Goal: Communication & Community: Share content

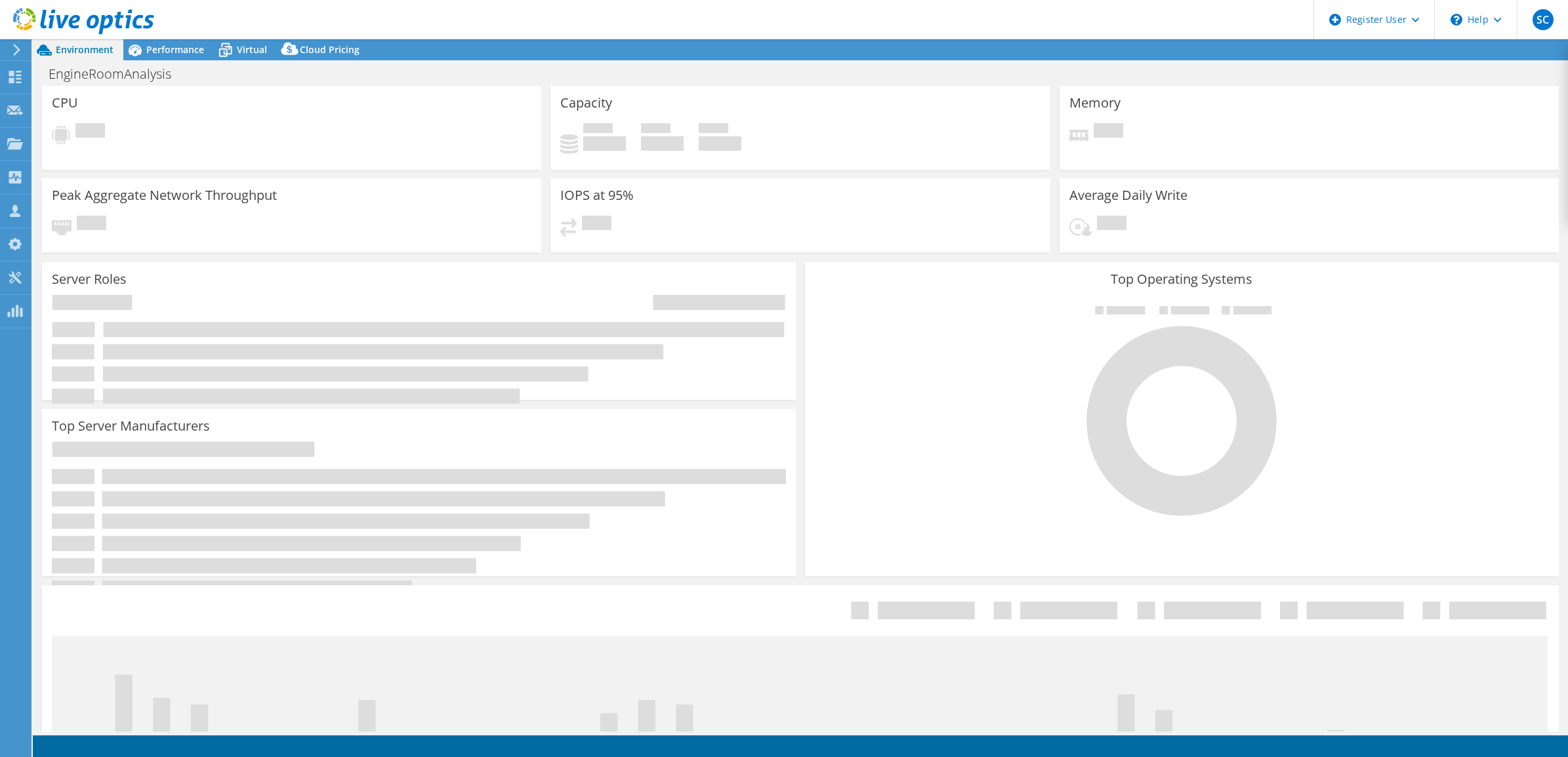
select select "USD"
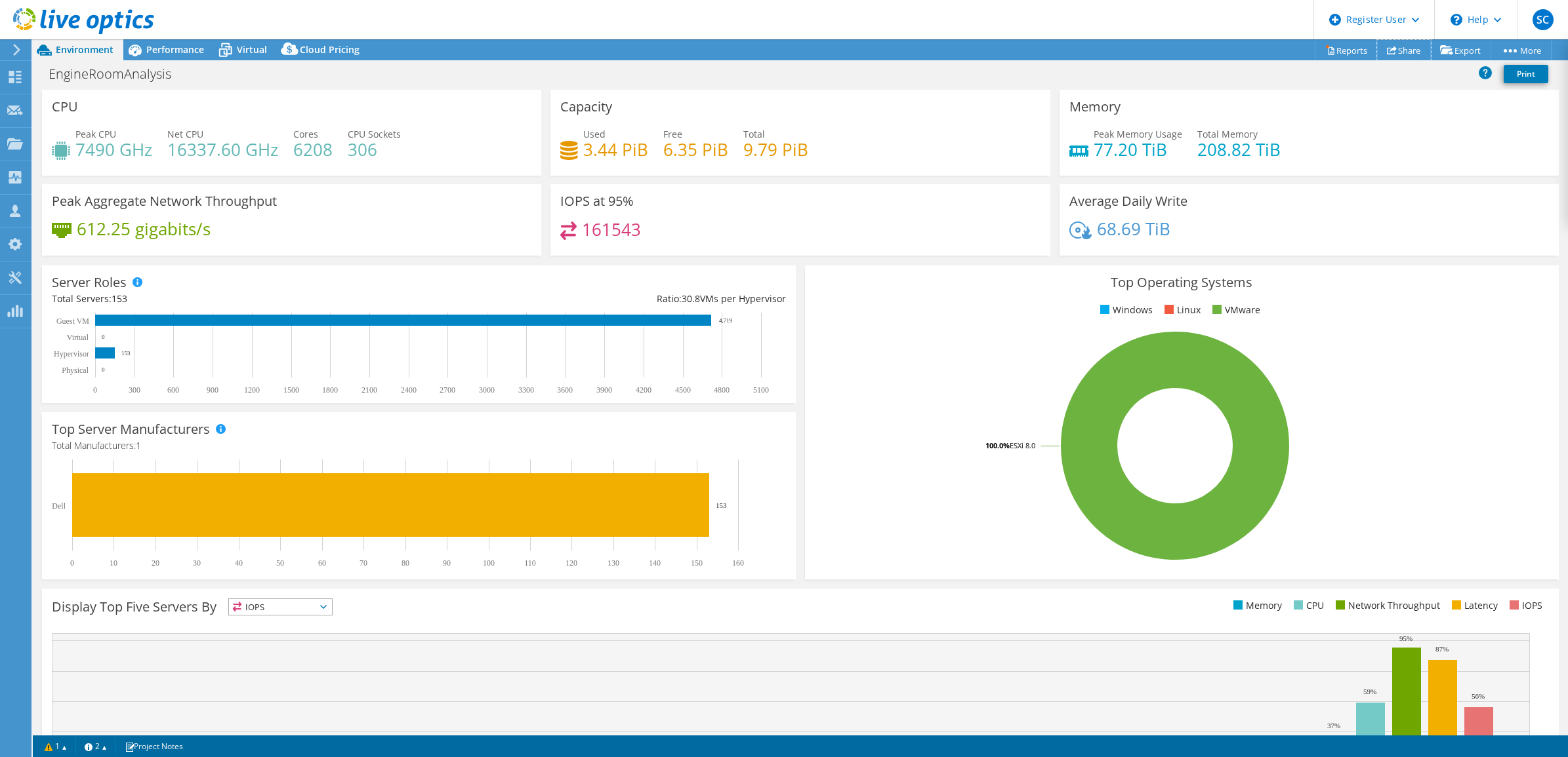
click at [1394, 47] on link "Share" at bounding box center [1404, 50] width 54 height 20
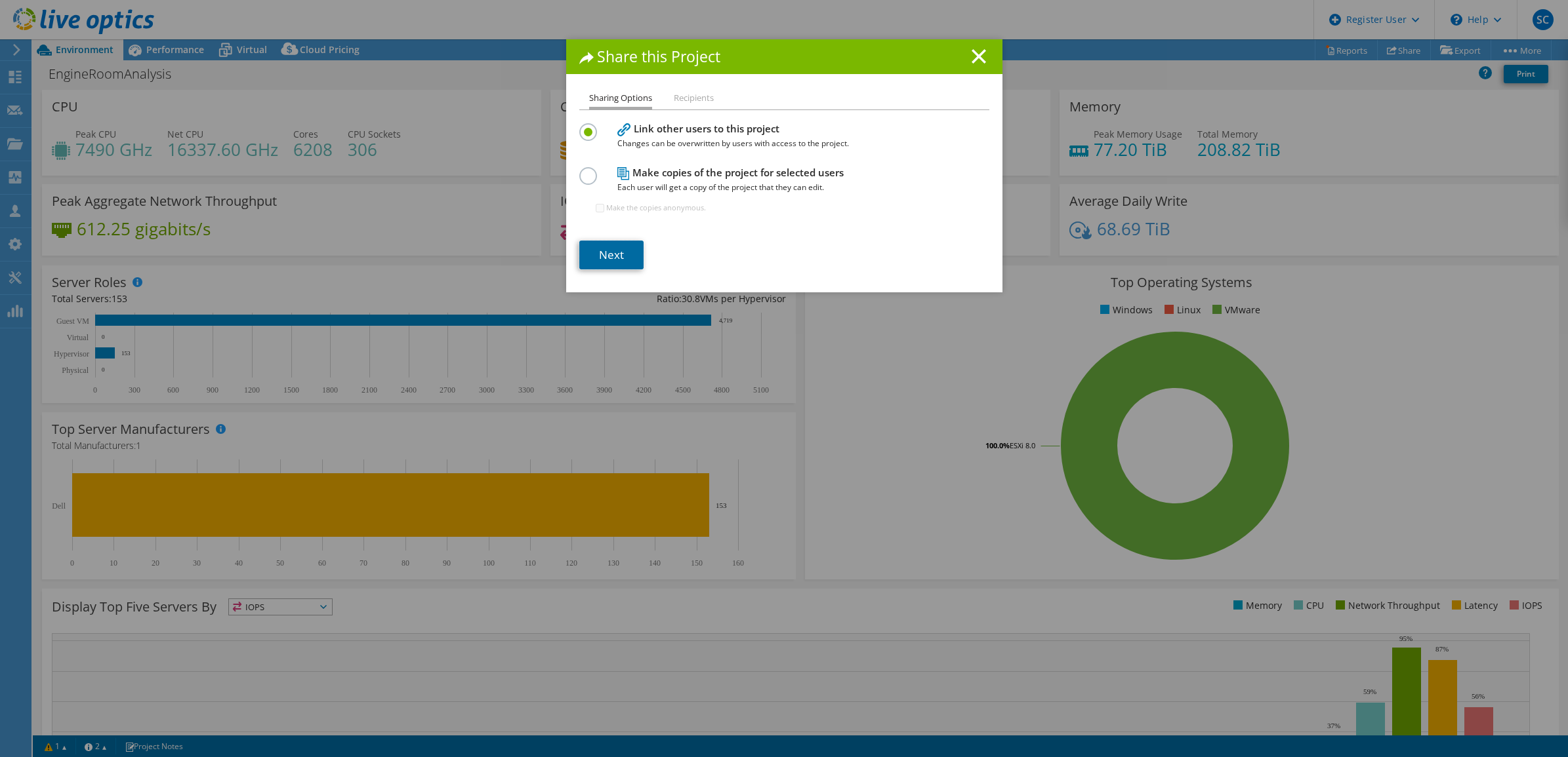
click at [605, 250] on link "Next" at bounding box center [611, 254] width 64 height 29
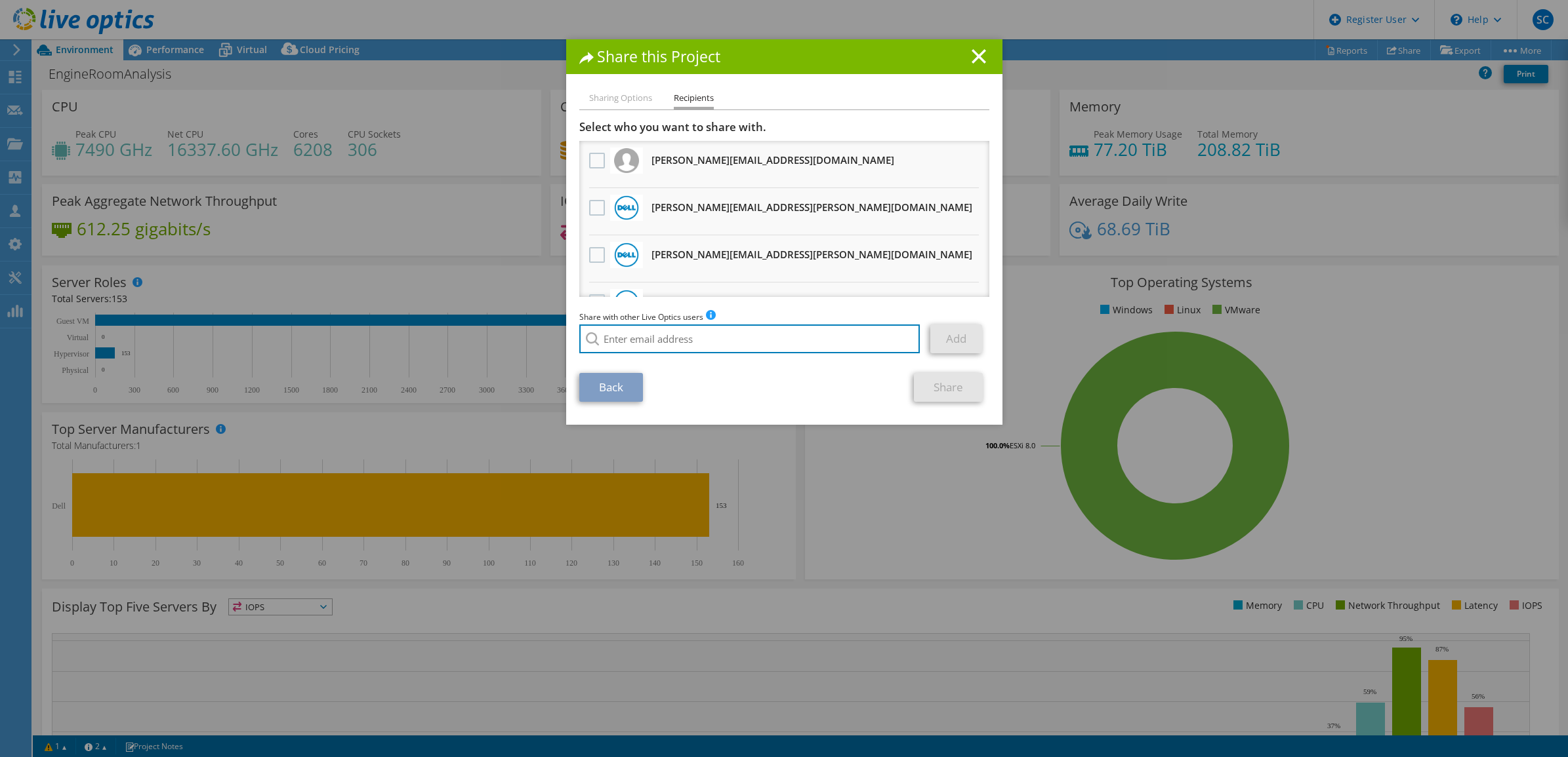
click at [681, 336] on input "search" at bounding box center [750, 338] width 341 height 29
type input "adam fox"
drag, startPoint x: 704, startPoint y: 348, endPoint x: 450, endPoint y: 339, distance: 254.2
click at [450, 339] on div "Share this Project Sharing Options Recipients Link other users to this project …" at bounding box center [784, 378] width 1568 height 678
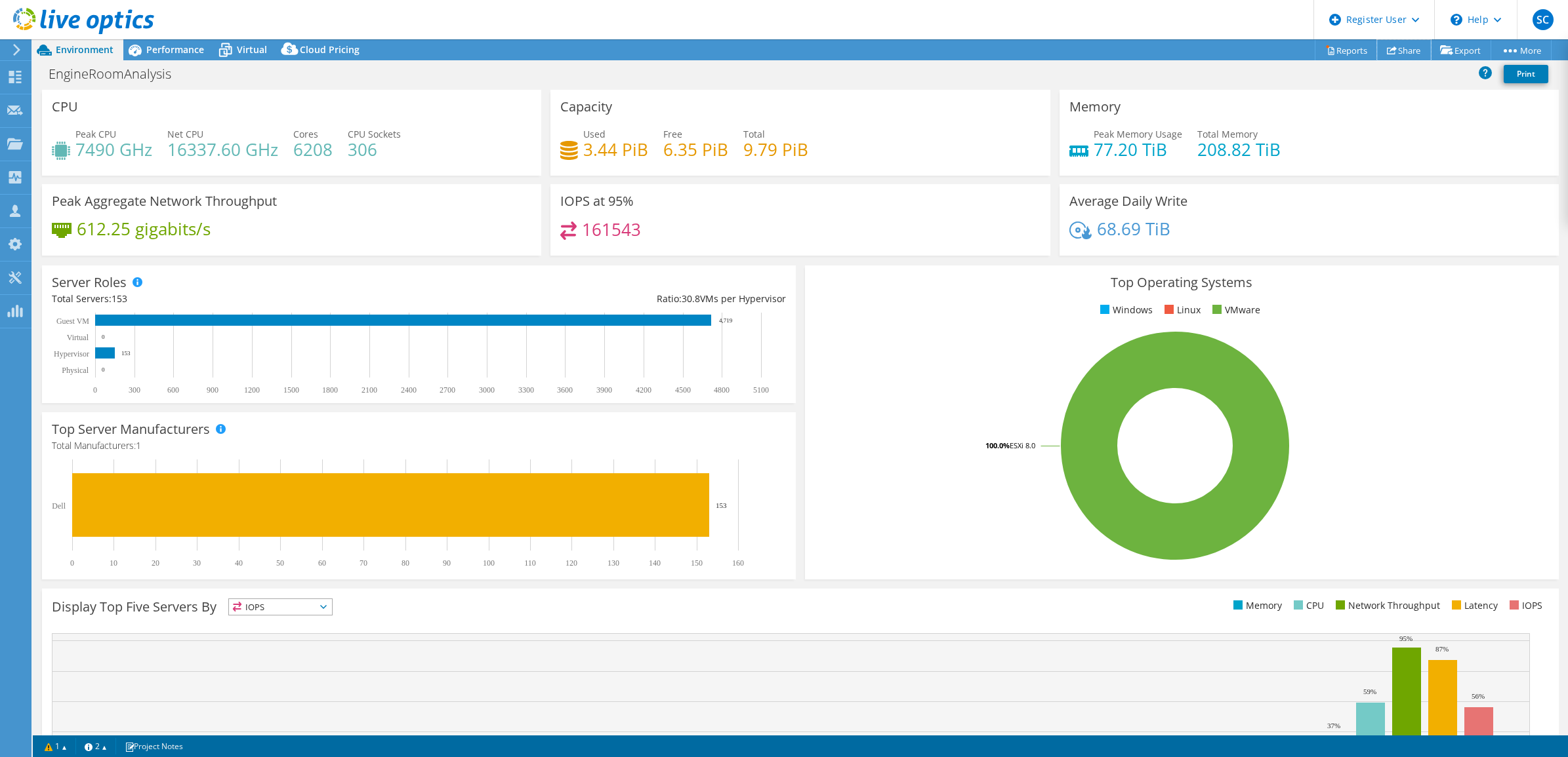
click at [1398, 42] on link "Share" at bounding box center [1404, 50] width 54 height 20
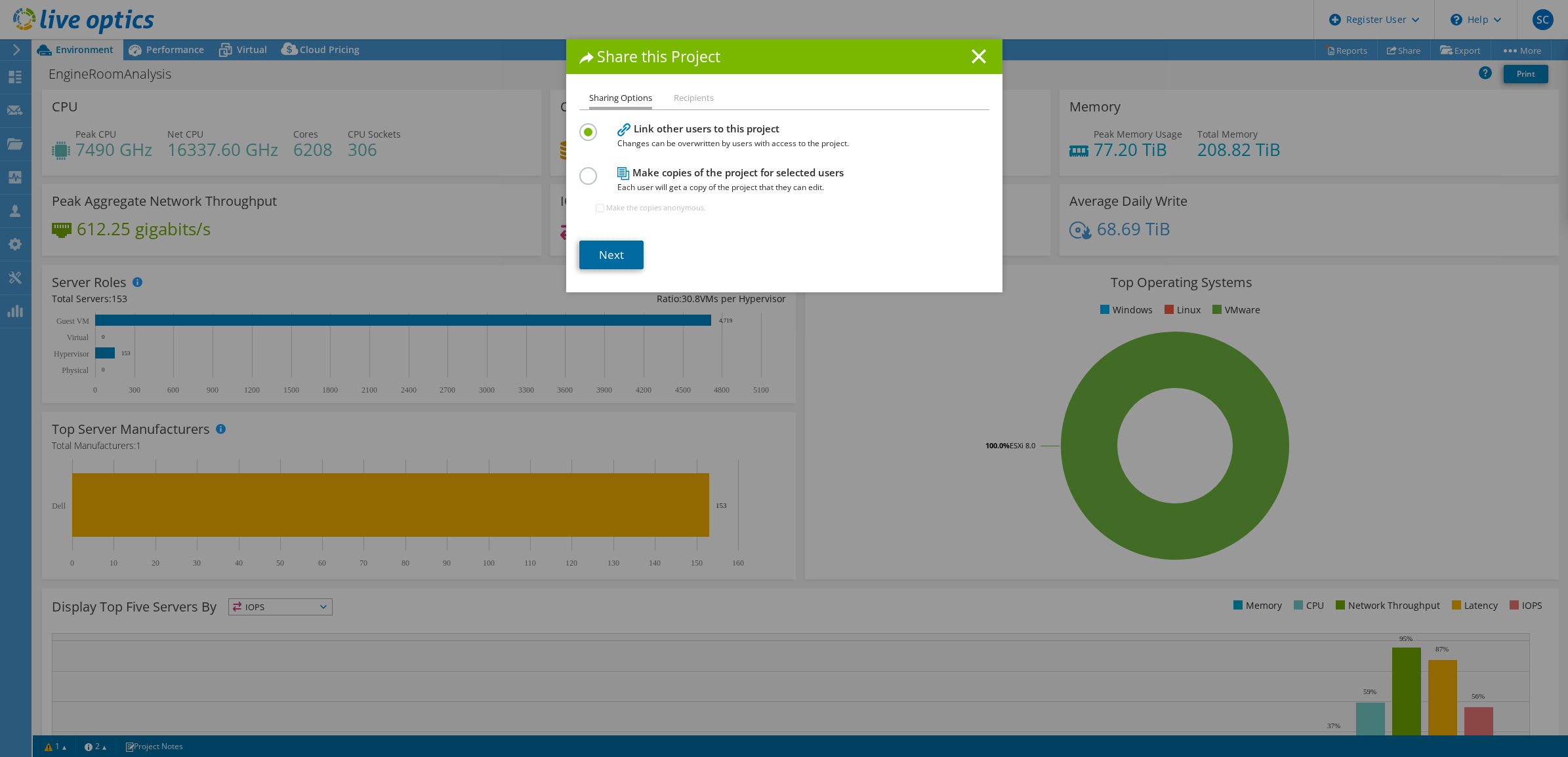
click at [602, 250] on link "Next" at bounding box center [611, 254] width 64 height 29
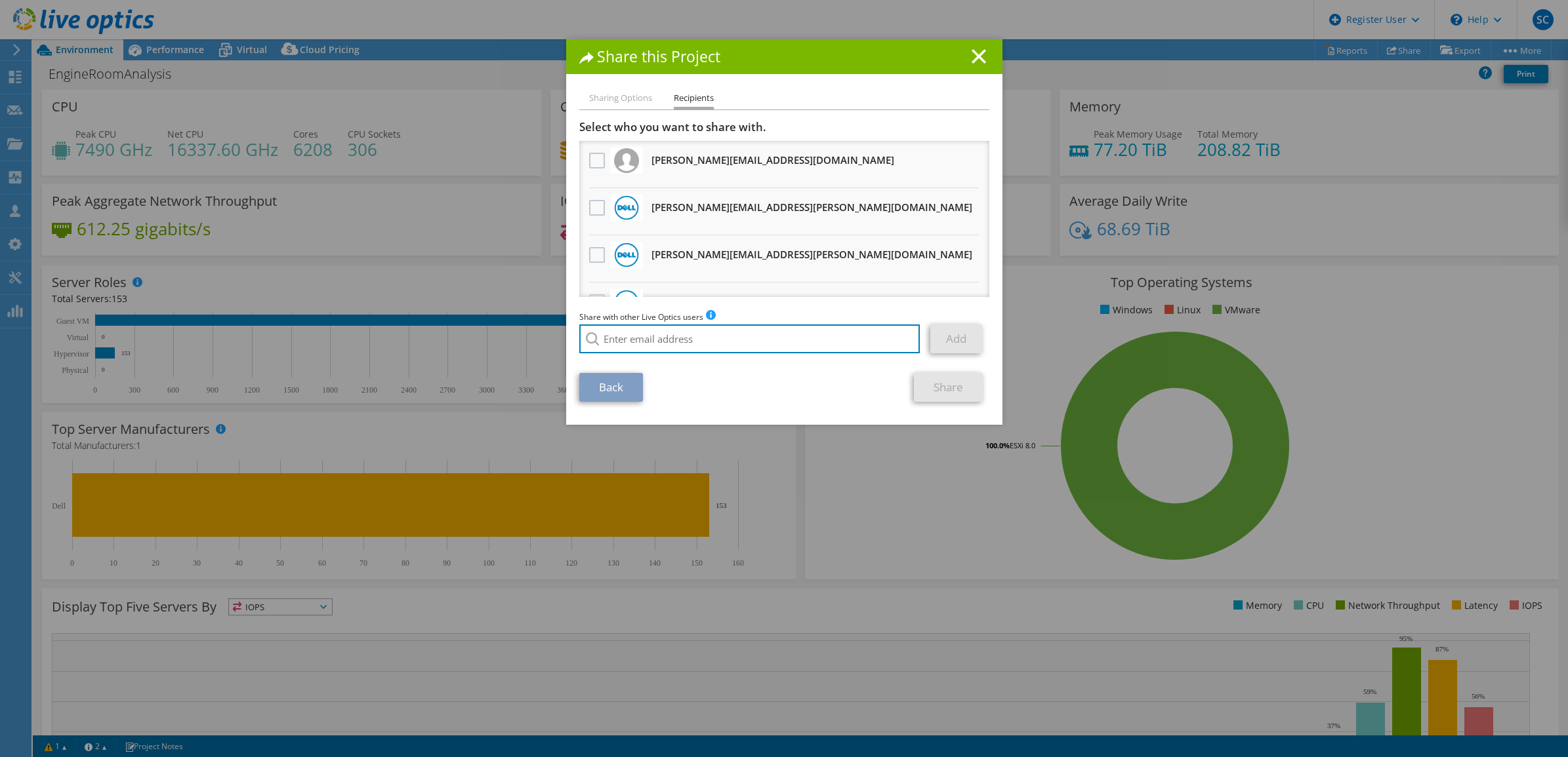
click at [660, 342] on input "search" at bounding box center [750, 338] width 341 height 29
paste input "Adam.R.Fox@dell.com"
type input "Adam.R.Fox@dell.com"
click at [762, 382] on div "Back Share" at bounding box center [784, 387] width 410 height 29
drag, startPoint x: 757, startPoint y: 331, endPoint x: 837, endPoint y: 330, distance: 80.0
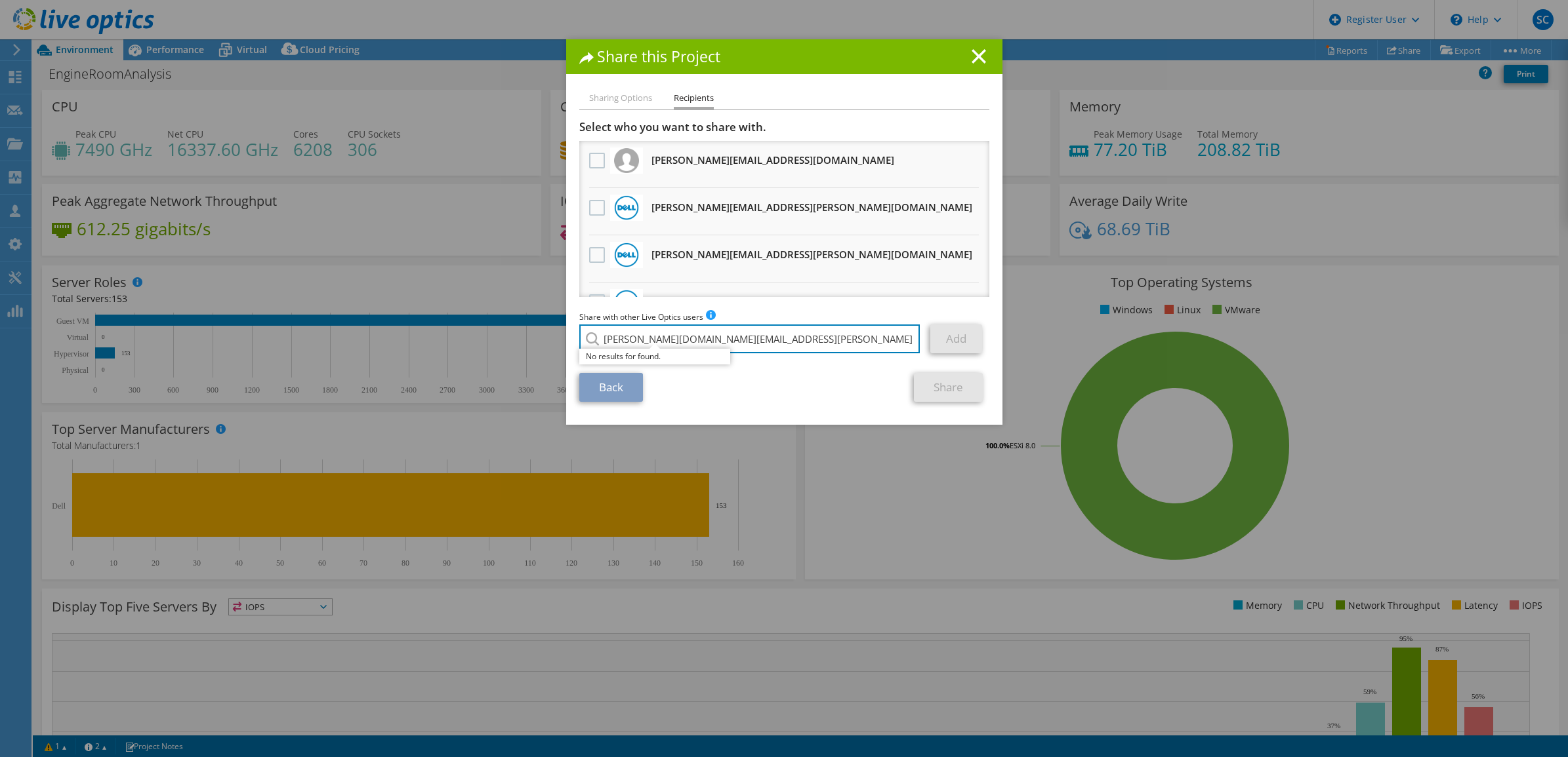
click at [757, 331] on input "Adam.R.Fox@dell.com" at bounding box center [750, 338] width 341 height 29
click at [962, 338] on link "Add" at bounding box center [956, 338] width 52 height 29
click at [791, 385] on div "Back Share" at bounding box center [784, 387] width 410 height 29
click at [972, 61] on icon at bounding box center [979, 56] width 15 height 15
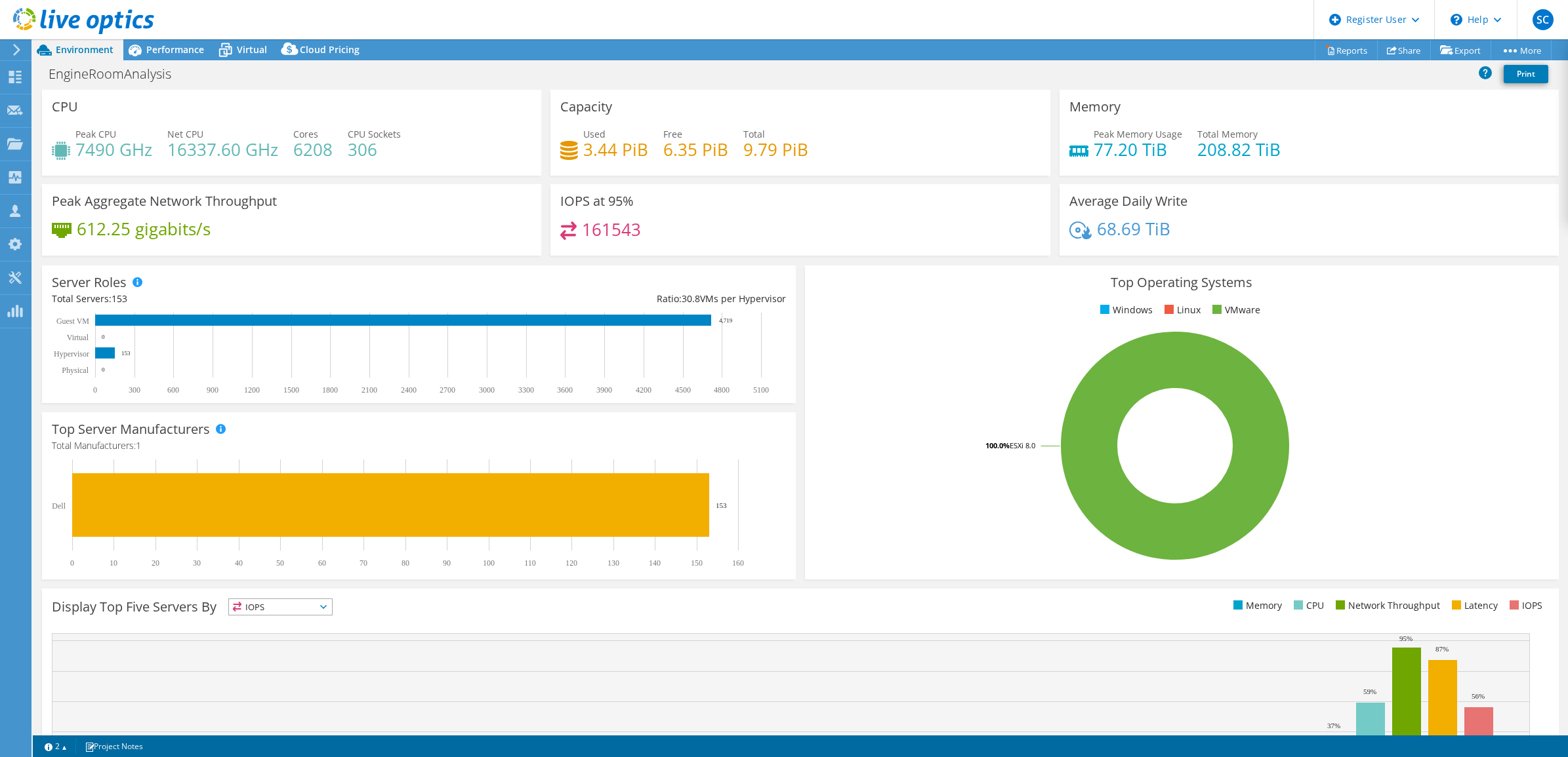
click at [165, 53] on span "Performance" at bounding box center [175, 49] width 58 height 12
